Goal: Check status: Check status

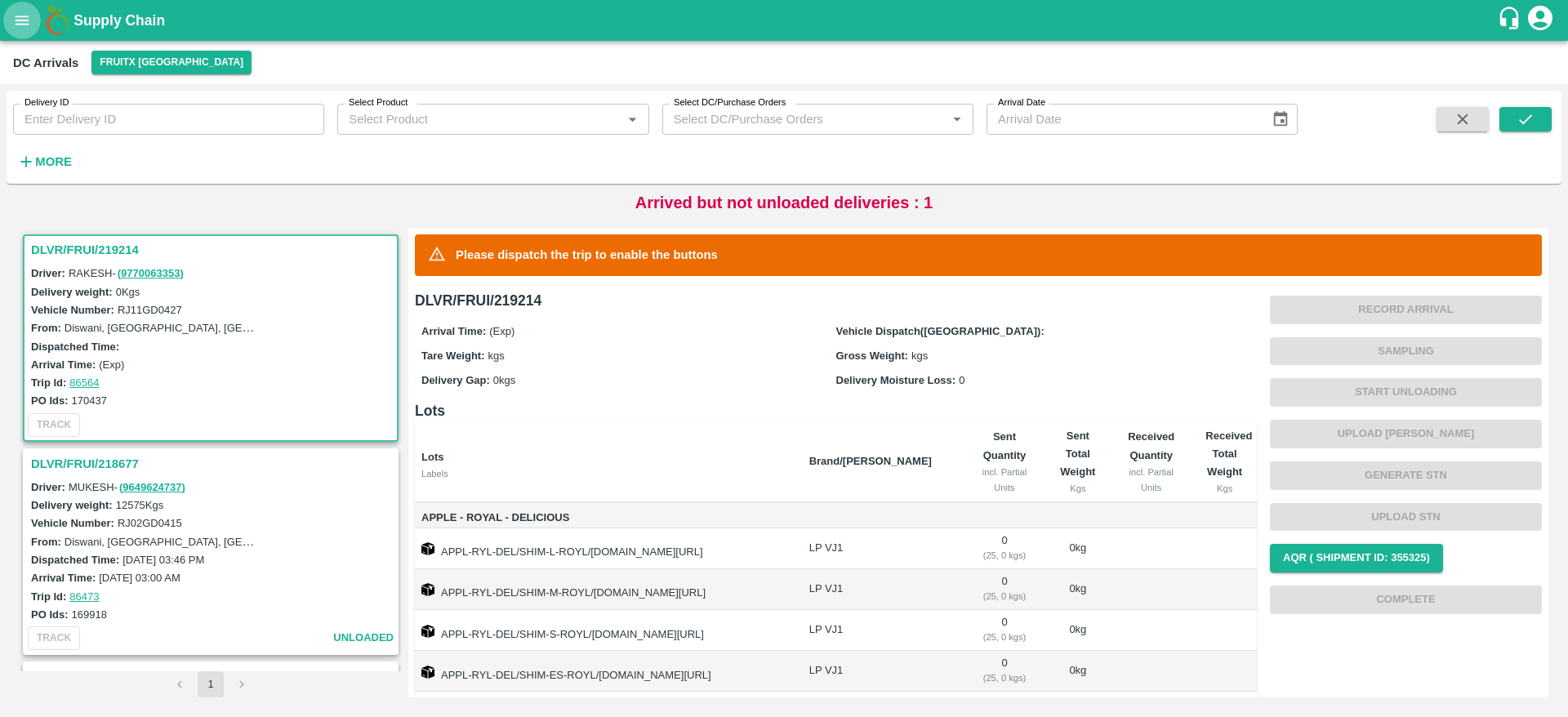
click at [17, 12] on icon "open drawer" at bounding box center [22, 20] width 18 height 18
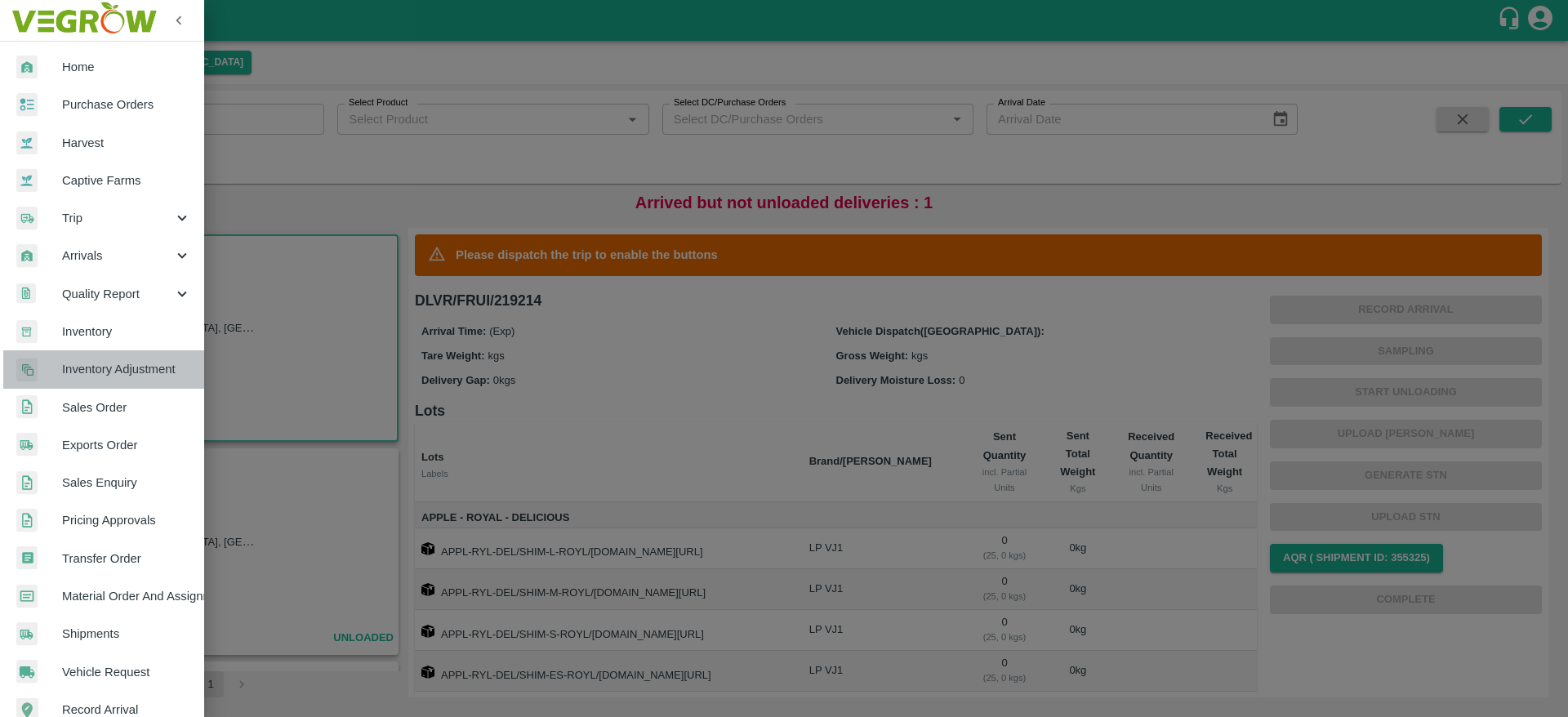
click at [110, 351] on link "Inventory Adjustment" at bounding box center [102, 369] width 204 height 38
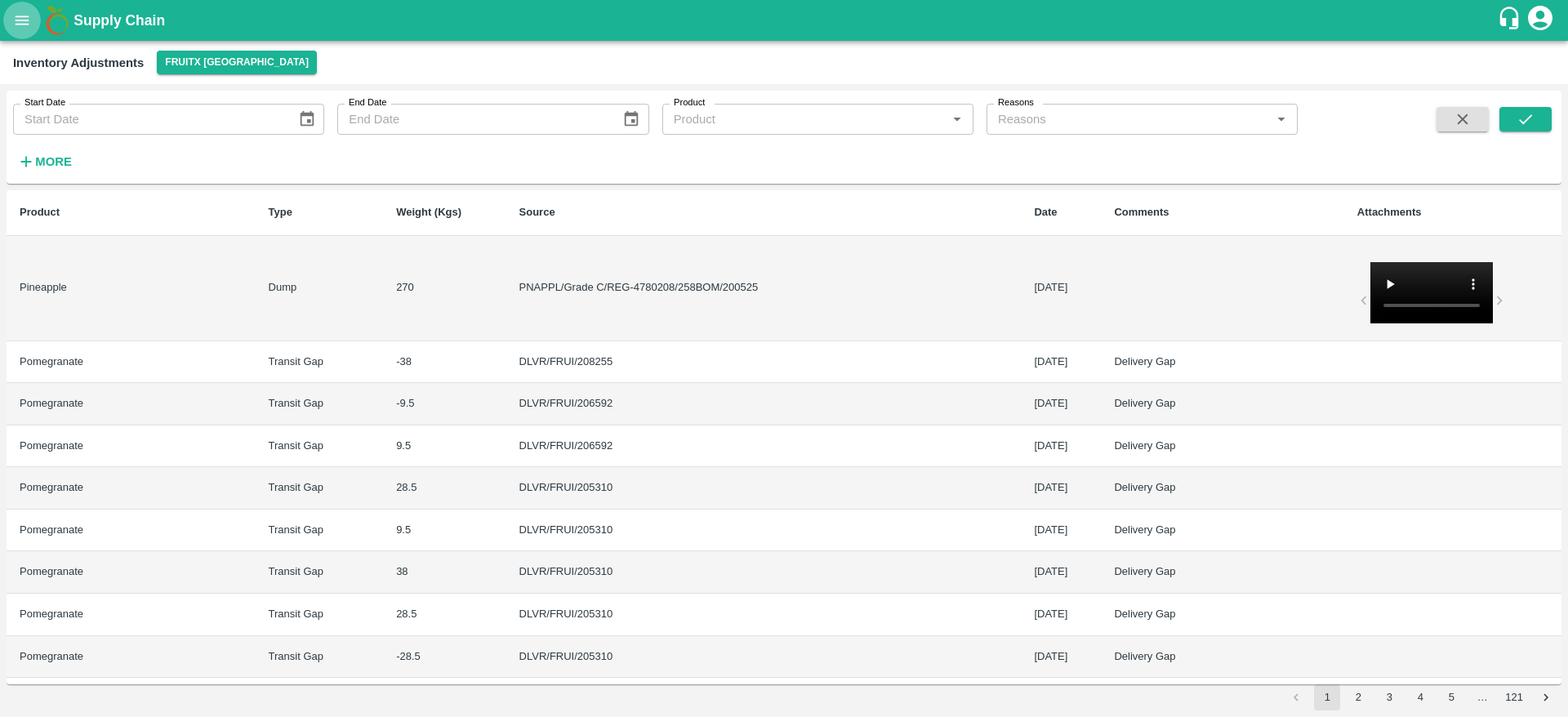
click at [22, 23] on icon "open drawer" at bounding box center [22, 20] width 18 height 18
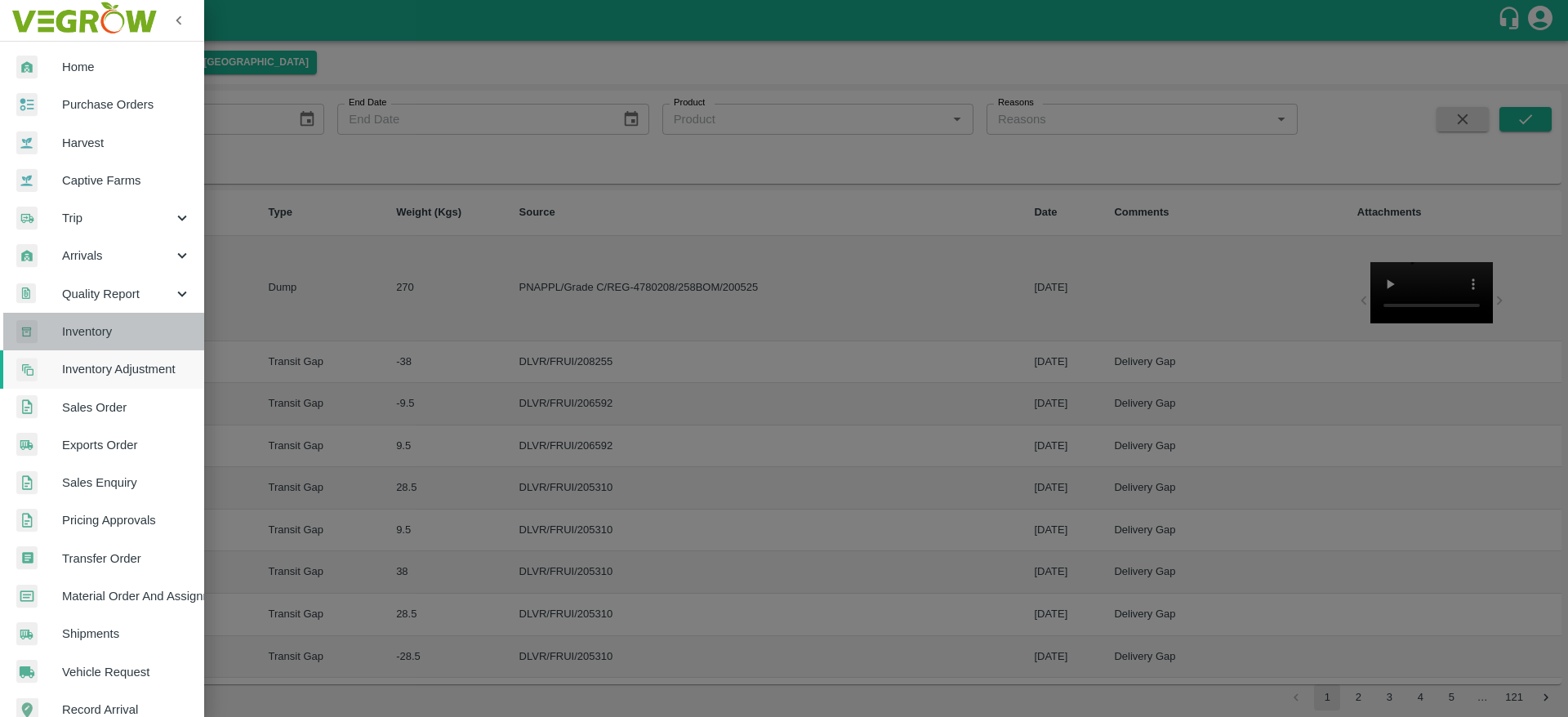
click at [109, 336] on span "Inventory" at bounding box center [126, 331] width 129 height 18
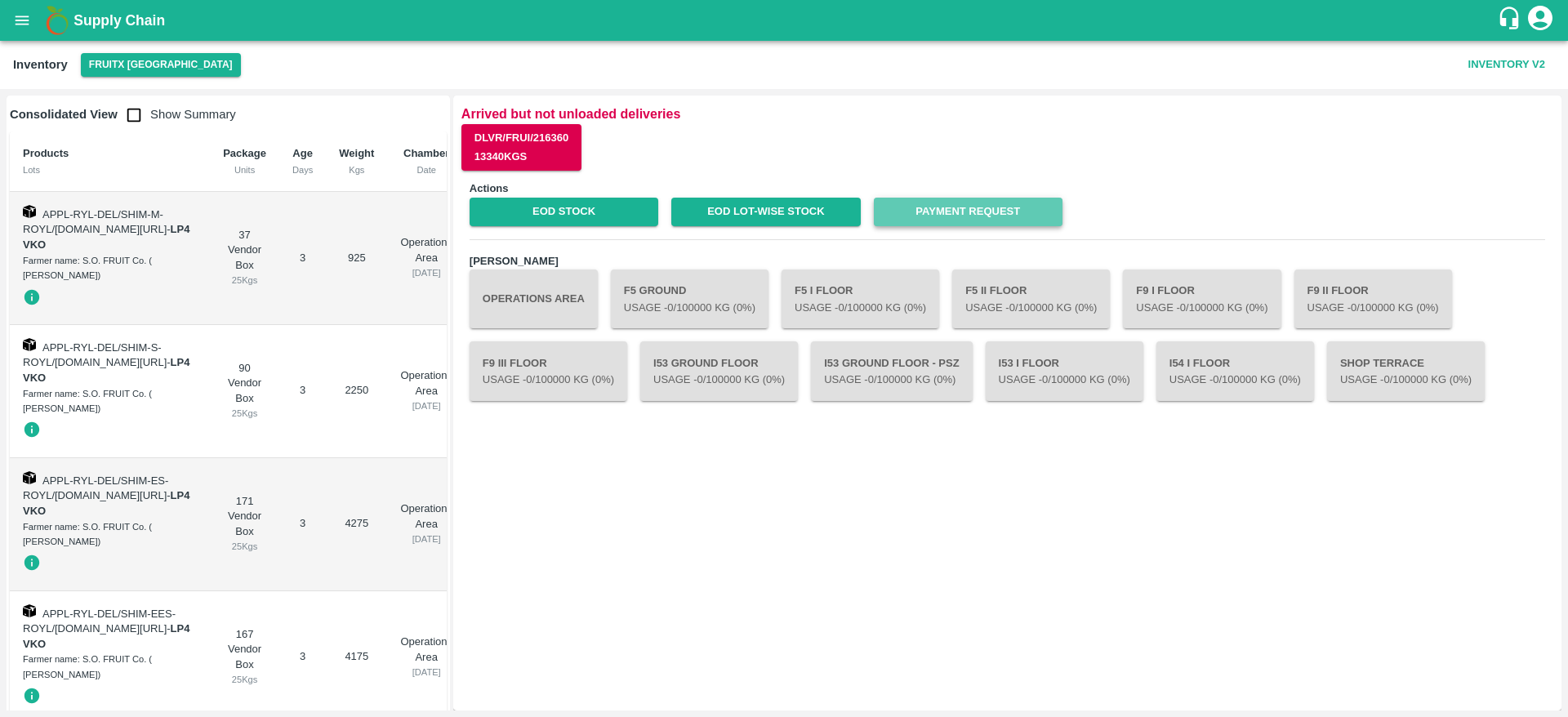
click at [1011, 205] on link "Payment Request" at bounding box center [969, 211] width 189 height 28
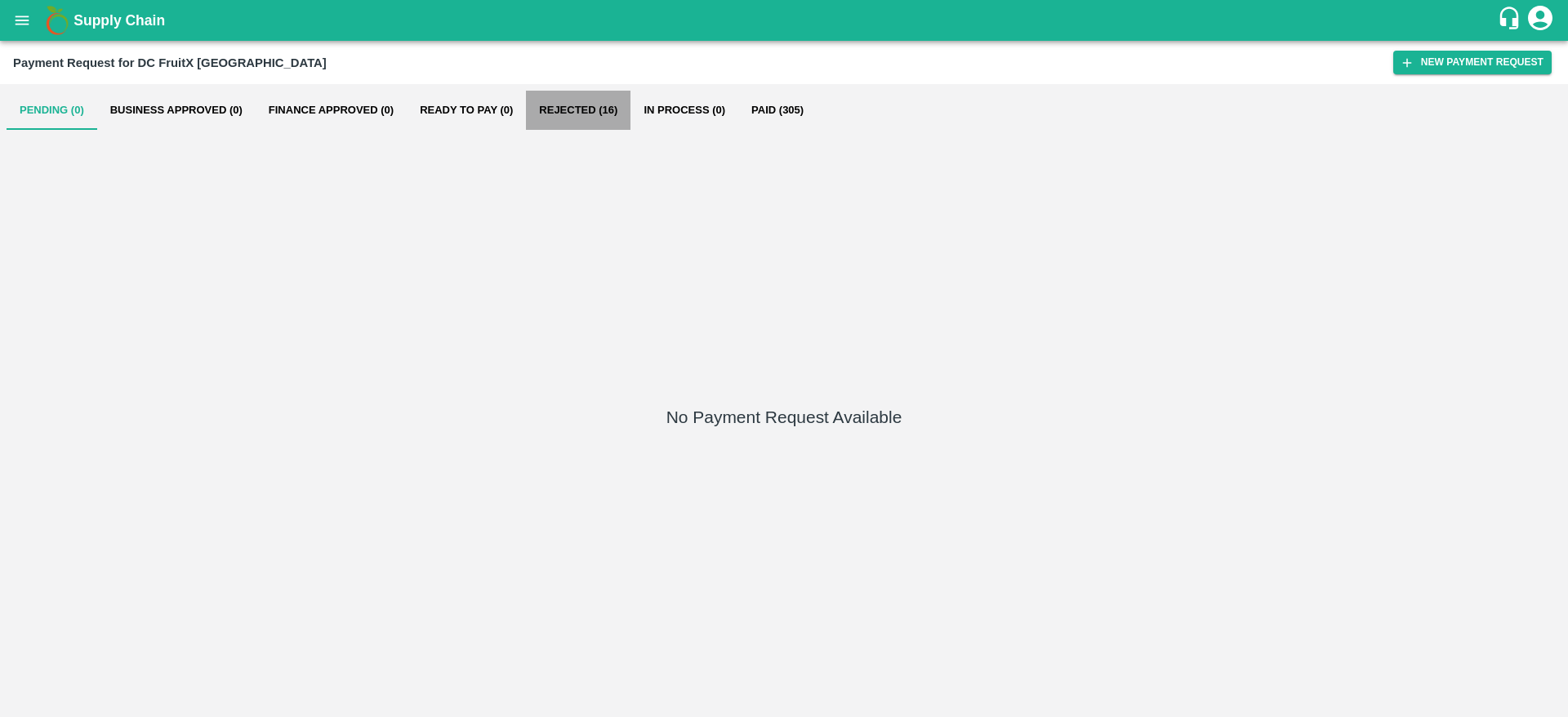
click at [566, 105] on button "Rejected (16)" at bounding box center [578, 110] width 105 height 39
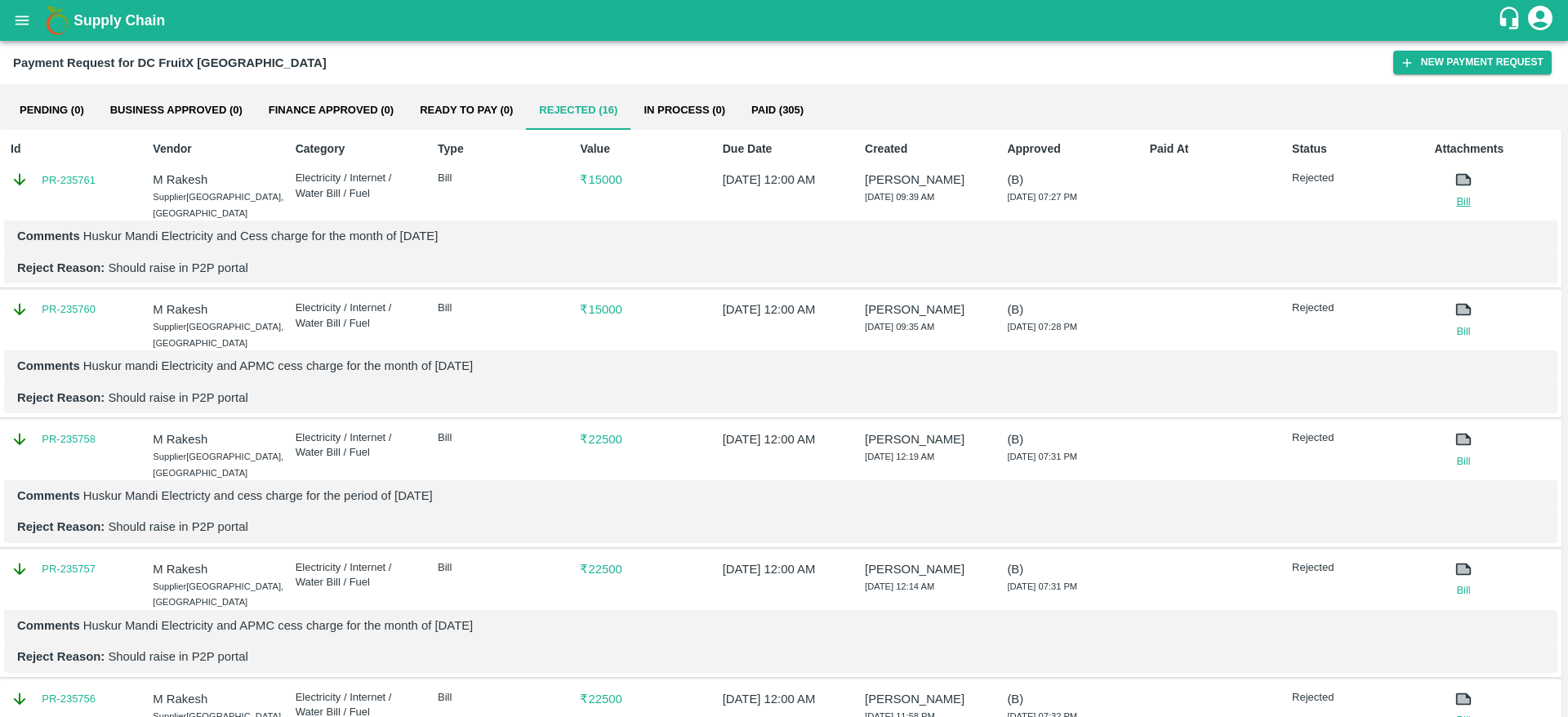
click at [1461, 205] on link "Bill" at bounding box center [1463, 202] width 58 height 17
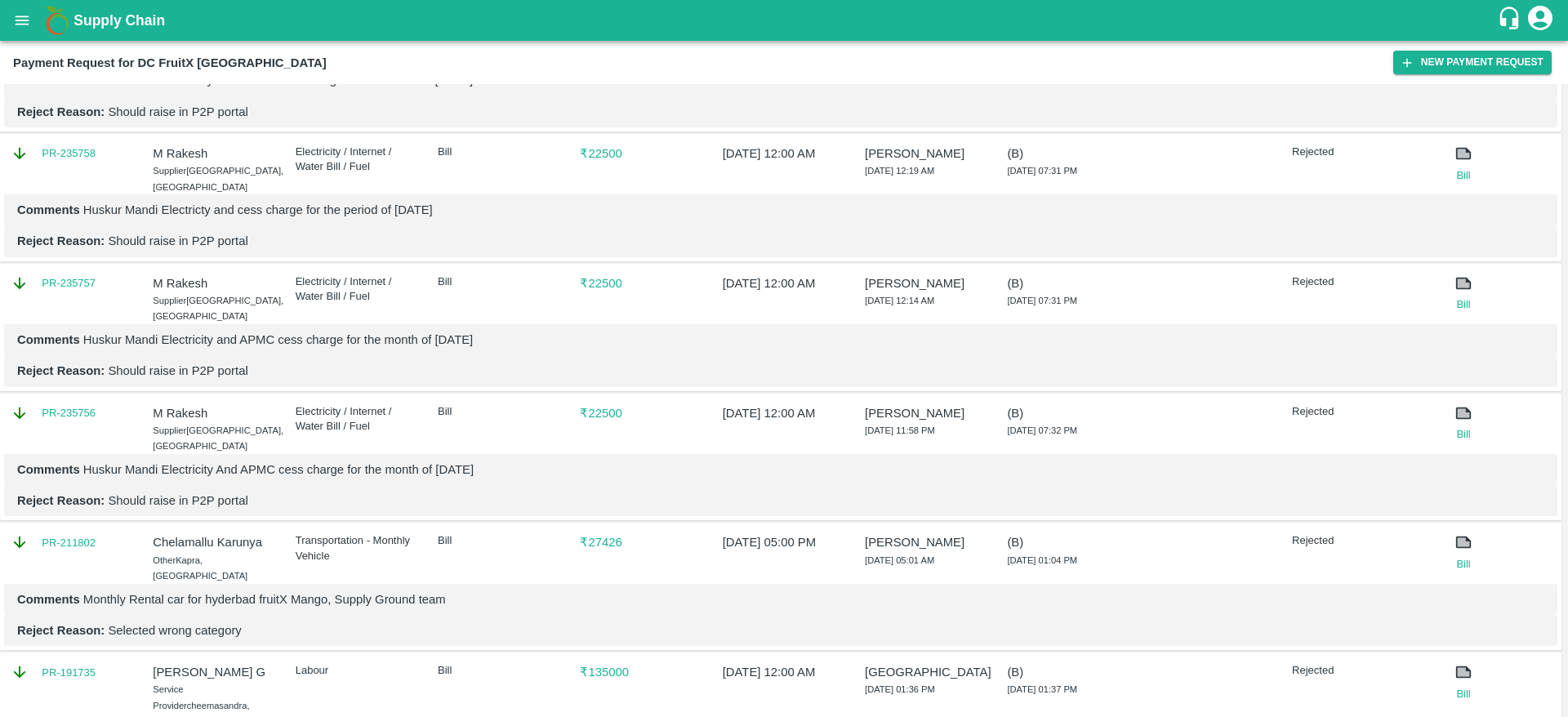
scroll to position [284, 0]
click at [1459, 428] on link "Bill" at bounding box center [1463, 436] width 58 height 17
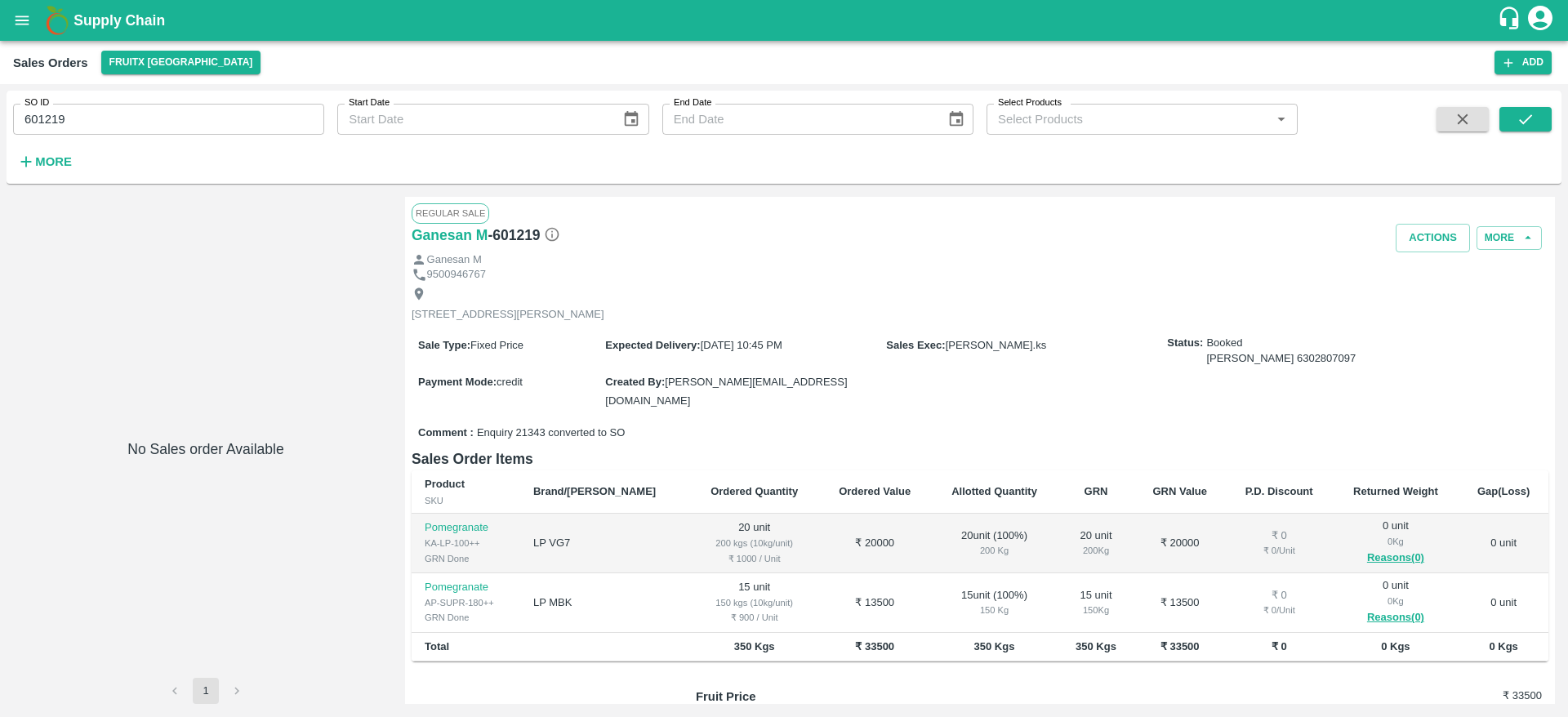
type input "601219"
